Goal: Task Accomplishment & Management: Complete application form

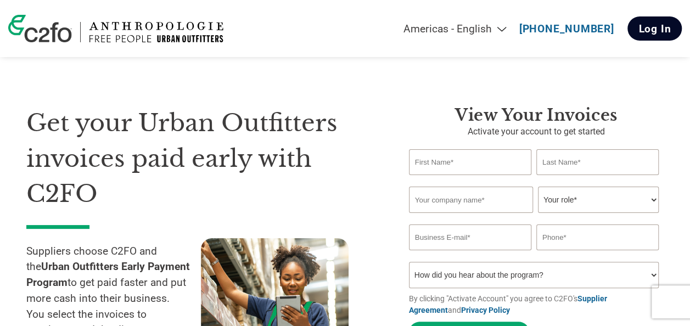
click at [642, 31] on link "Log In" at bounding box center [654, 28] width 54 height 24
click at [482, 160] on input "text" at bounding box center [470, 162] width 122 height 26
click at [434, 167] on input "text" at bounding box center [470, 162] width 122 height 26
type input "[PERSON_NAME]"
click at [581, 158] on input "text" at bounding box center [597, 162] width 122 height 26
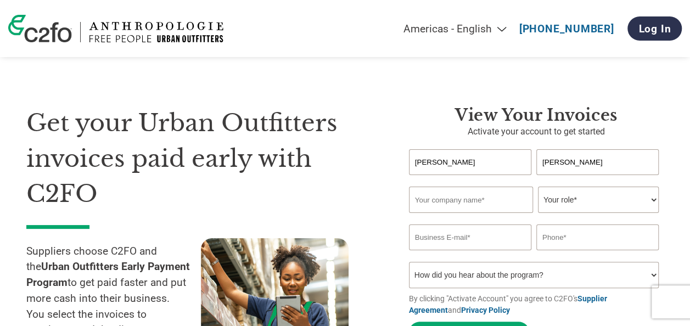
type input "[PERSON_NAME]"
click at [432, 200] on input "text" at bounding box center [471, 200] width 124 height 26
type input "Luxottica"
click at [619, 195] on select "Your role* CFO Controller Credit Manager Finance Director Treasurer CEO Preside…" at bounding box center [598, 200] width 121 height 26
select select "CONTROLLER"
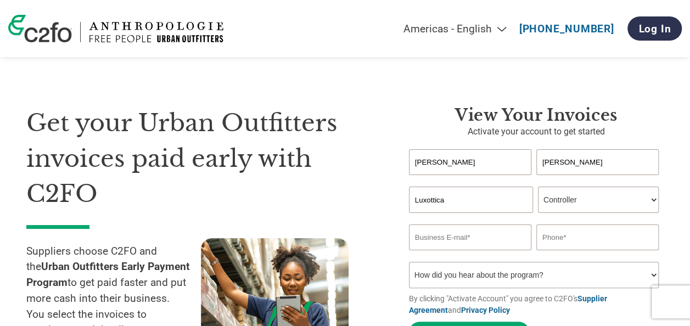
click at [538, 188] on select "Your role* CFO Controller Credit Manager Finance Director Treasurer CEO Preside…" at bounding box center [598, 200] width 121 height 26
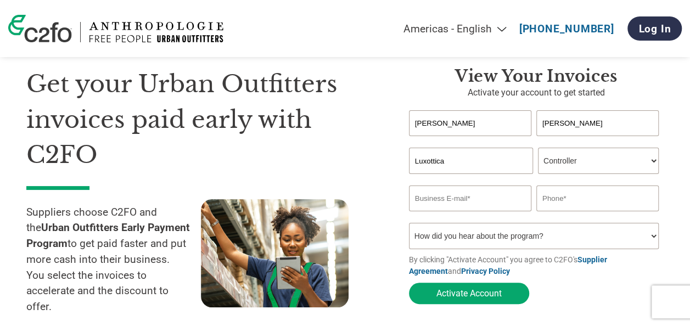
scroll to position [55, 0]
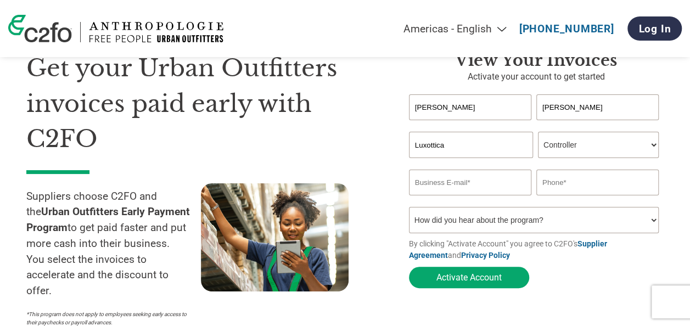
click at [486, 187] on input "email" at bounding box center [470, 183] width 122 height 26
click at [370, 145] on h1 "Get your Urban Outfitters invoices paid early with C2FO" at bounding box center [200, 103] width 349 height 106
click at [474, 185] on input "email" at bounding box center [470, 183] width 122 height 26
type input "ccontrol@uk.luxottica.com"
click at [579, 184] on input "text" at bounding box center [597, 183] width 122 height 26
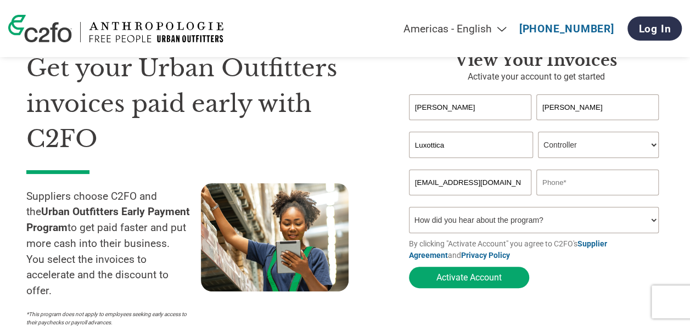
click at [622, 180] on input "text" at bounding box center [597, 183] width 122 height 26
click at [671, 145] on section "Get your Urban Outfitters invoices paid early with C2FO Suppliers choose C2FO a…" at bounding box center [345, 178] width 690 height 378
click at [359, 122] on h1 "Get your Urban Outfitters invoices paid early with C2FO" at bounding box center [200, 103] width 349 height 106
click at [602, 185] on input "text" at bounding box center [597, 183] width 122 height 26
click at [572, 188] on input "text" at bounding box center [597, 183] width 122 height 26
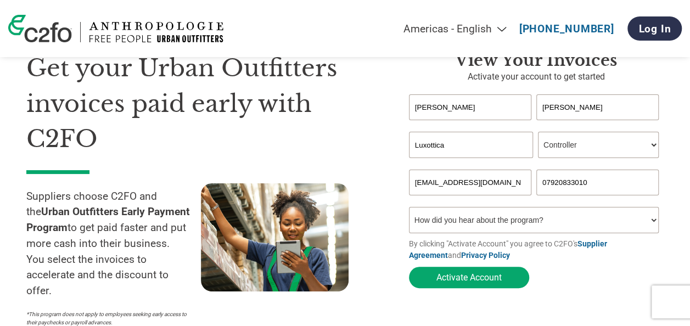
type input "07920833010"
click at [569, 222] on select "How did you hear about the program? Received a letter Email Social Media Online…" at bounding box center [534, 220] width 250 height 26
select select "Other"
click at [409, 210] on select "How did you hear about the program? Received a letter Email Social Media Online…" at bounding box center [534, 220] width 250 height 26
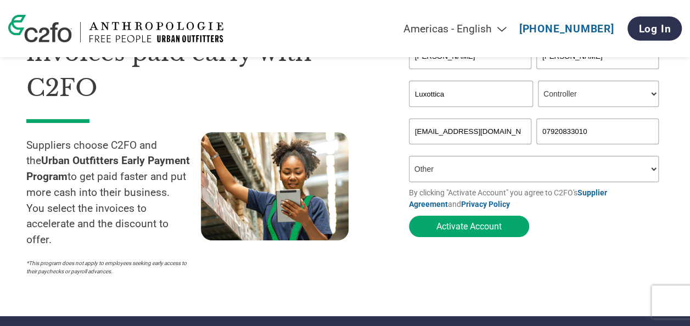
scroll to position [110, 0]
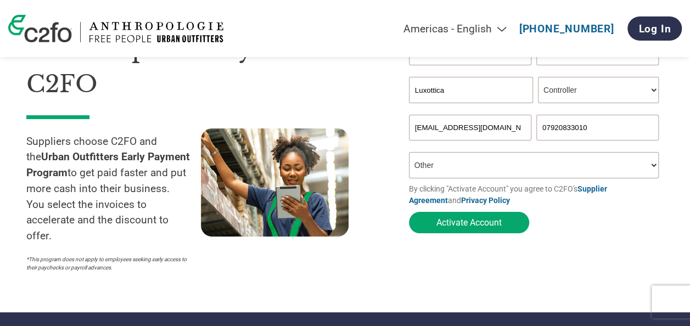
drag, startPoint x: 508, startPoint y: 229, endPoint x: 563, endPoint y: 233, distance: 55.5
click at [508, 229] on button "Activate Account" at bounding box center [469, 222] width 120 height 21
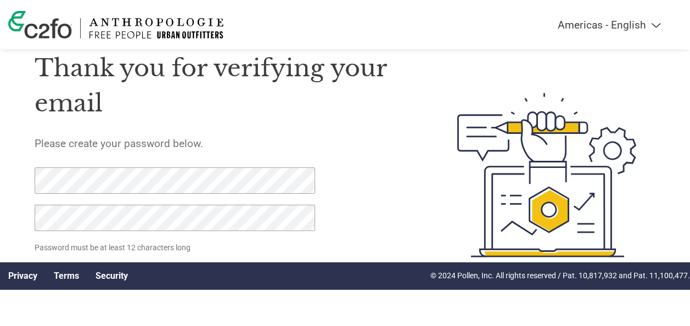
scroll to position [54, 0]
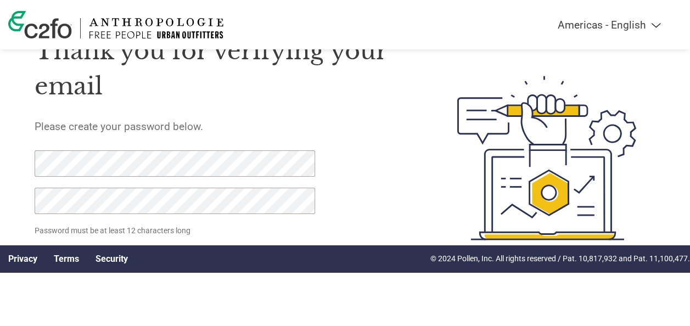
click input "Set Password" at bounding box center [89, 260] width 108 height 21
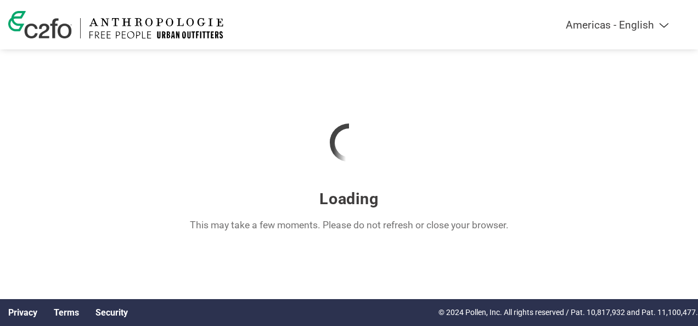
click at [233, 154] on div at bounding box center [349, 142] width 698 height 93
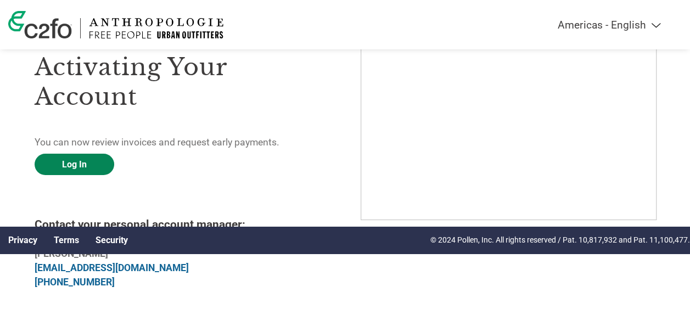
scroll to position [73, 0]
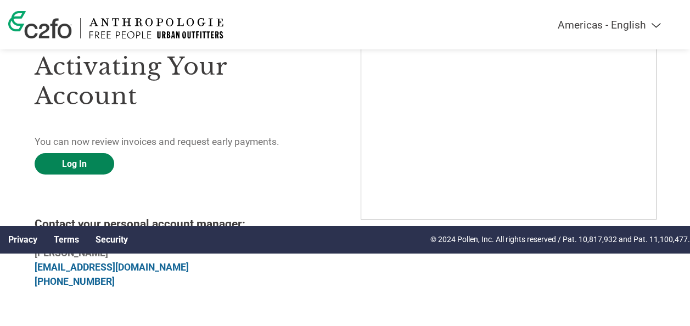
click at [78, 163] on link "Log In" at bounding box center [75, 163] width 80 height 21
